Goal: Find specific page/section: Find specific page/section

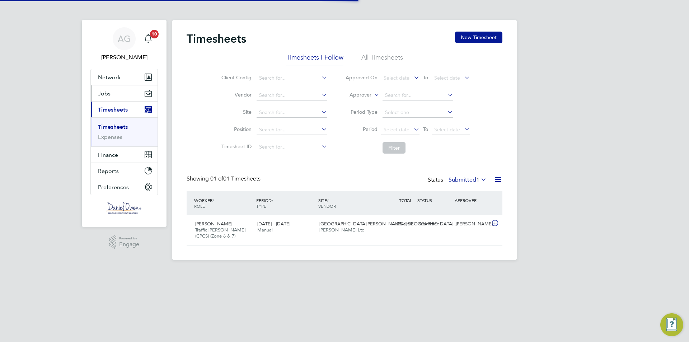
scroll to position [18, 62]
click at [106, 96] on span "Jobs" at bounding box center [104, 93] width 13 height 7
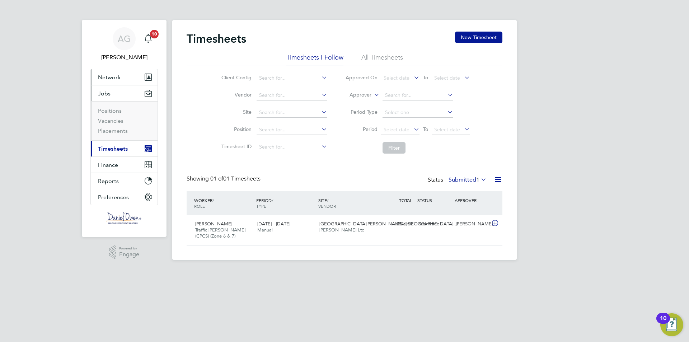
click at [128, 79] on button "Network" at bounding box center [124, 77] width 67 height 16
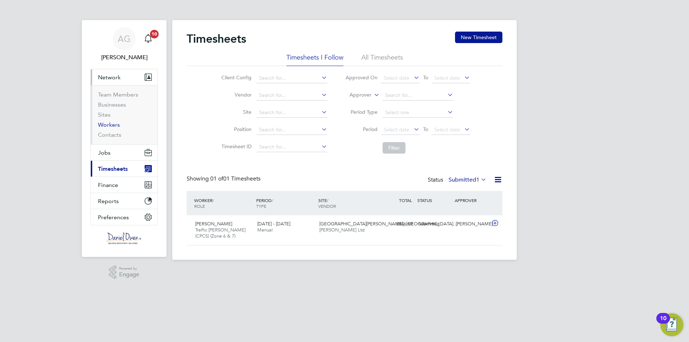
click at [110, 123] on link "Workers" at bounding box center [109, 124] width 22 height 7
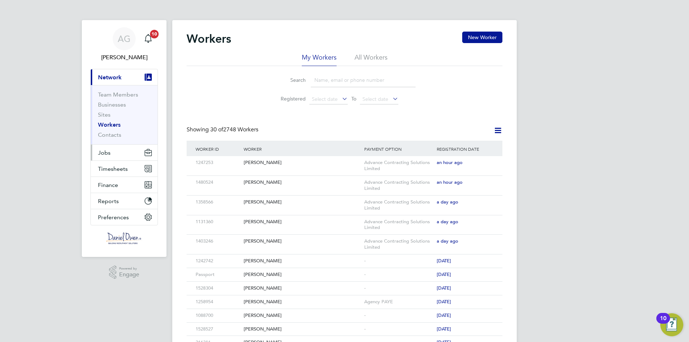
click at [105, 159] on button "Jobs" at bounding box center [124, 153] width 67 height 16
click at [105, 80] on span "Network" at bounding box center [110, 77] width 24 height 7
click at [99, 151] on span "Jobs" at bounding box center [104, 152] width 13 height 7
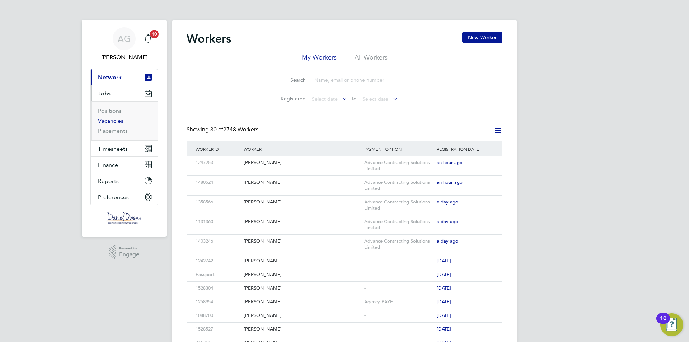
click at [107, 121] on link "Vacancies" at bounding box center [110, 120] width 25 height 7
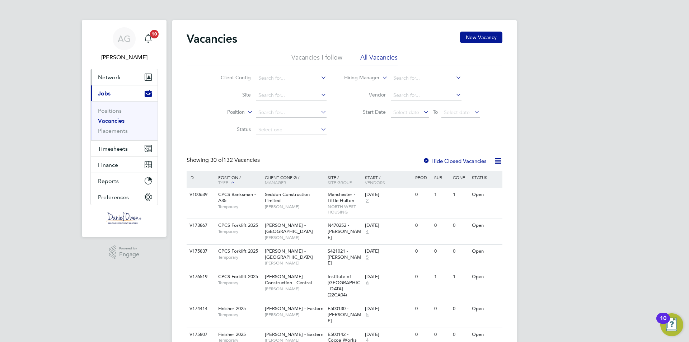
click at [115, 82] on button "Network" at bounding box center [124, 77] width 67 height 16
click at [103, 123] on link "Vacancies" at bounding box center [111, 120] width 27 height 7
click at [112, 119] on link "Vacancies" at bounding box center [111, 120] width 27 height 7
click at [319, 54] on li "Vacancies I follow" at bounding box center [316, 59] width 51 height 13
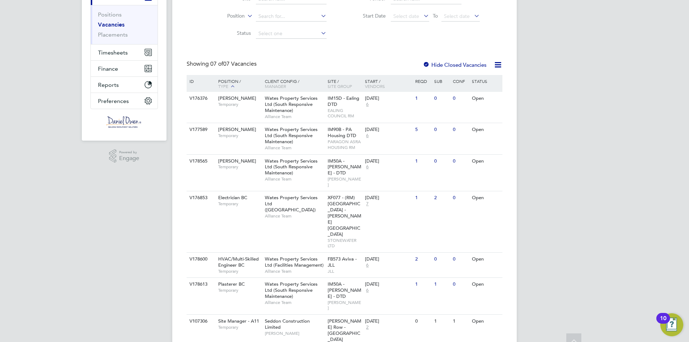
scroll to position [24, 0]
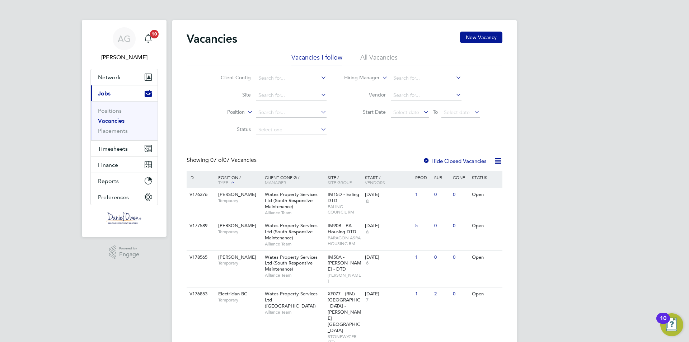
scroll to position [36, 0]
